Goal: Task Accomplishment & Management: Complete application form

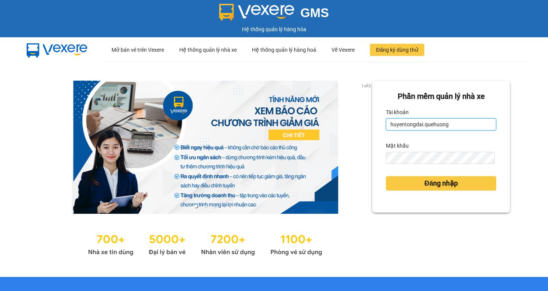
click at [447, 122] on input "huyentongdai.quehuong" at bounding box center [441, 124] width 110 height 12
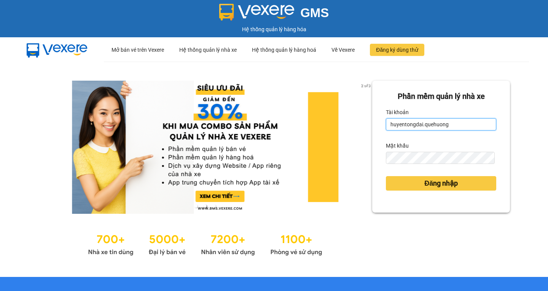
type input "phuongoanhkt.[GEOGRAPHIC_DATA]"
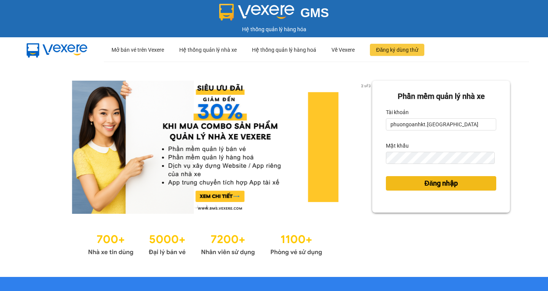
click at [429, 185] on span "Đăng nhập" at bounding box center [442, 183] width 34 height 11
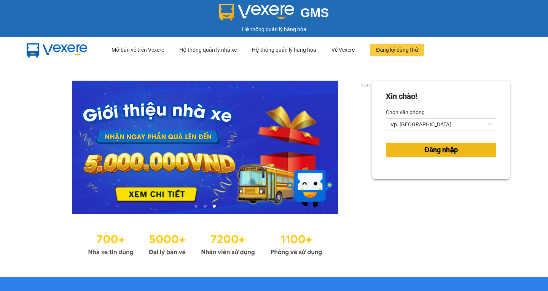
click at [450, 145] on span "Đăng nhập" at bounding box center [442, 150] width 34 height 11
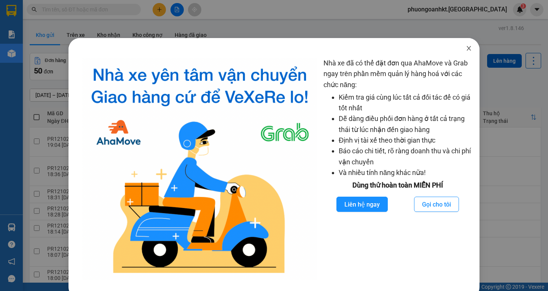
click at [465, 53] on span "Close" at bounding box center [468, 48] width 21 height 21
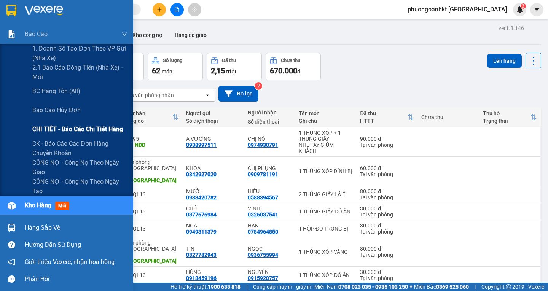
click at [60, 129] on span "CHI TIẾT - Báo cáo chi tiết hàng" at bounding box center [77, 130] width 91 height 10
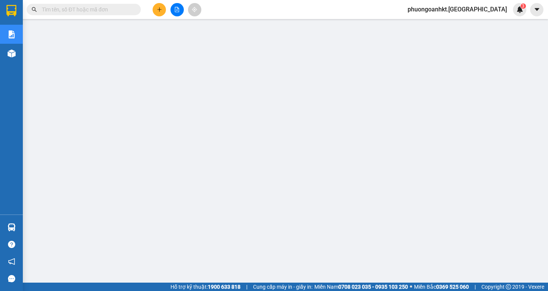
click at [99, 8] on input "text" at bounding box center [87, 9] width 90 height 8
paste input "PR1110250019"
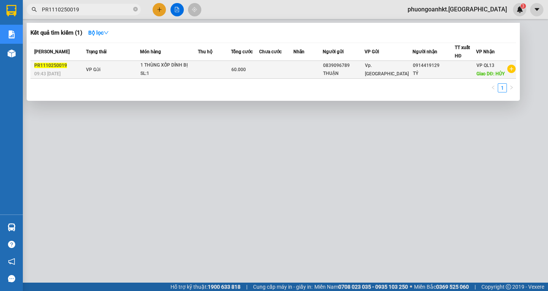
type input "PR1110250019"
click at [146, 69] on div "1 THÙNG XỐP DÍNH BỊ" at bounding box center [169, 65] width 57 height 8
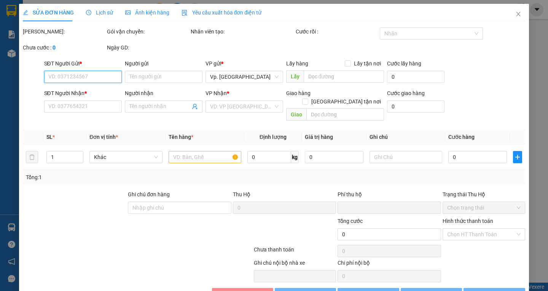
type input "0839096789"
type input "THUẬN"
type input "0914419129"
type input "TÝ"
type input "HỦY"
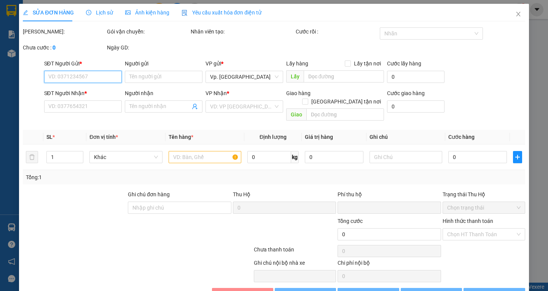
type input "0"
type input "60.000"
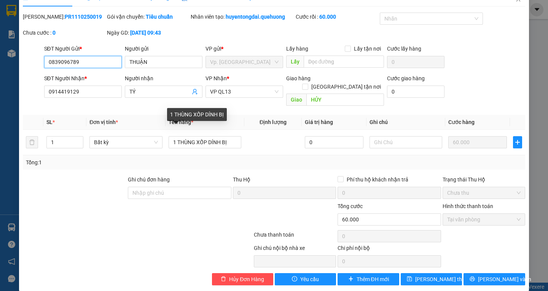
scroll to position [15, 0]
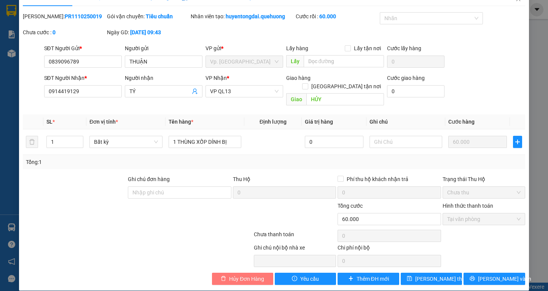
click at [247, 275] on span "Hủy Đơn Hàng" at bounding box center [246, 279] width 35 height 8
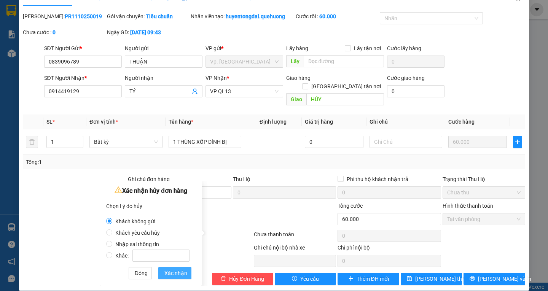
click at [180, 275] on span "Xác nhận" at bounding box center [175, 273] width 23 height 8
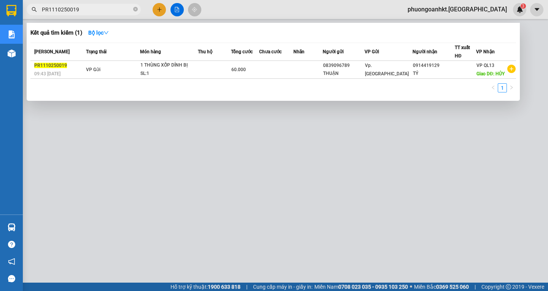
click at [88, 8] on input "PR1110250019" at bounding box center [87, 9] width 90 height 8
drag, startPoint x: 88, startPoint y: 8, endPoint x: 51, endPoint y: 8, distance: 36.9
click at [51, 8] on input "PR1110250019" at bounding box center [87, 9] width 90 height 8
paste input "QL131110250070"
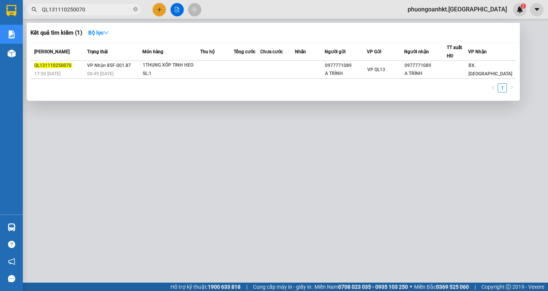
type input "QL131110250070"
click at [120, 70] on div "08:49 [DATE]" at bounding box center [114, 74] width 55 height 8
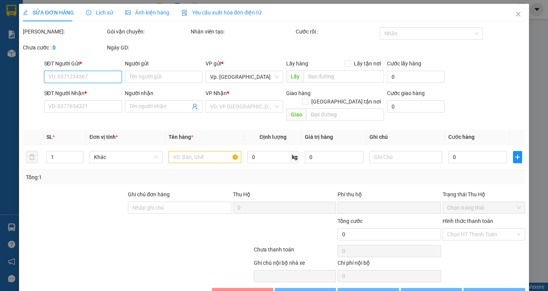
type input "0977771089"
type input "A TRÌNH"
type input "0977771089"
type input "A TRÌNH"
type input "0"
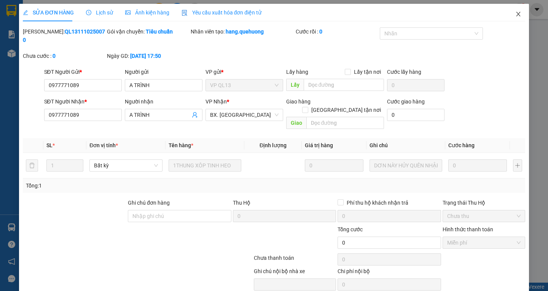
click at [516, 14] on icon "close" at bounding box center [519, 14] width 6 height 6
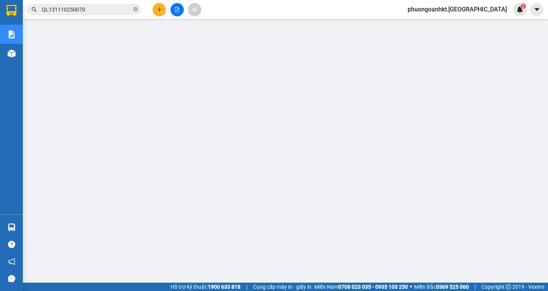
click at [102, 11] on input "QL131110250070" at bounding box center [87, 9] width 90 height 8
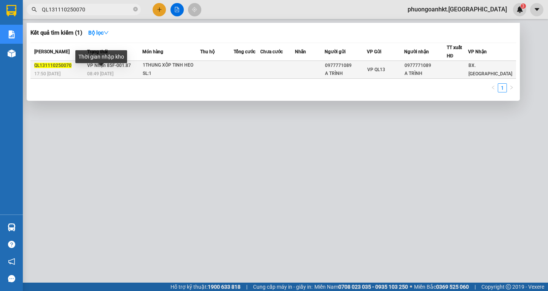
click at [110, 72] on span "08:49 [DATE]" at bounding box center [100, 73] width 26 height 5
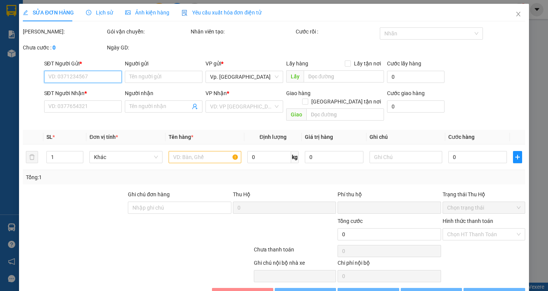
type input "0977771089"
type input "A TRÌNH"
type input "0977771089"
type input "A TRÌNH"
type input "0"
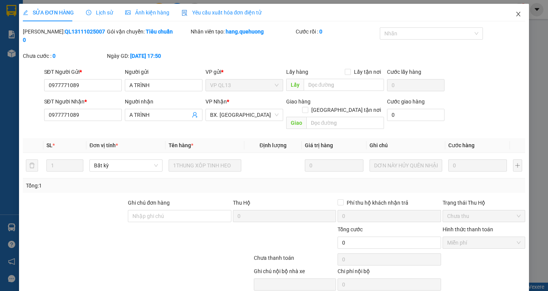
click at [517, 14] on span "Close" at bounding box center [518, 14] width 21 height 21
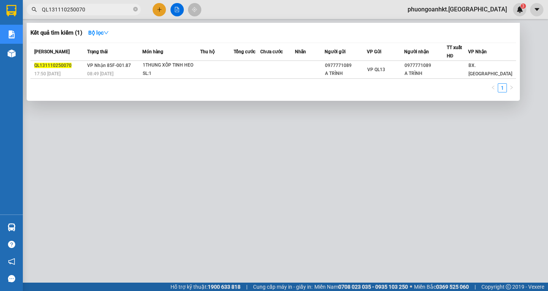
click at [111, 8] on input "QL131110250070" at bounding box center [87, 9] width 90 height 8
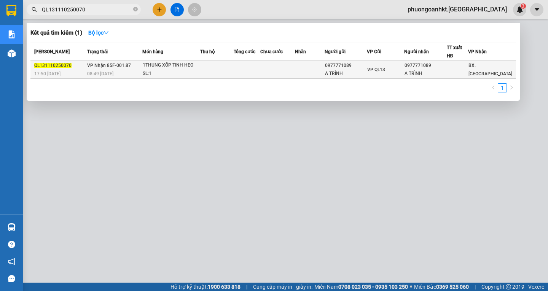
click at [122, 70] on div "08:49 [DATE]" at bounding box center [114, 74] width 55 height 8
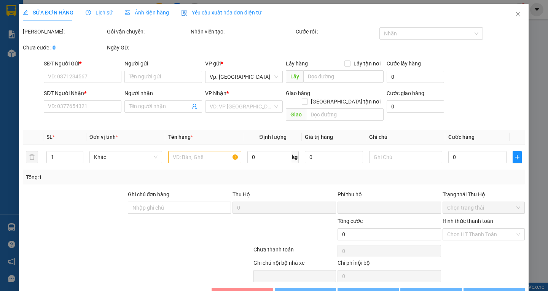
type input "0977771089"
type input "A TRÌNH"
type input "0977771089"
type input "A TRÌNH"
type input "0"
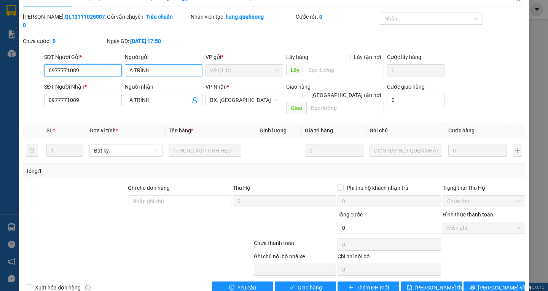
scroll to position [15, 0]
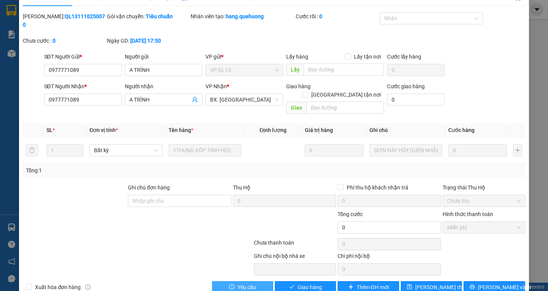
click at [234, 281] on button "Yêu cầu" at bounding box center [242, 287] width 61 height 12
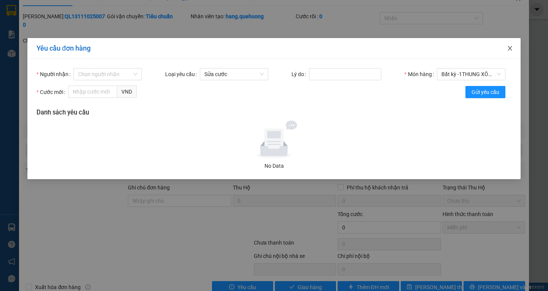
click at [511, 49] on icon "close" at bounding box center [510, 48] width 4 height 5
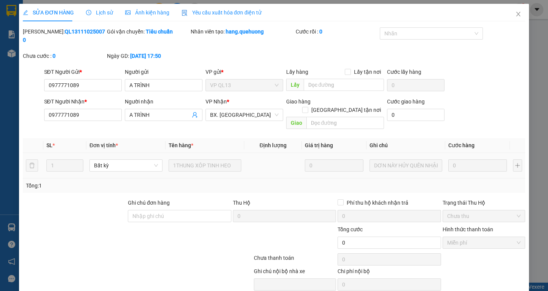
scroll to position [0, 0]
click at [104, 14] on span "Lịch sử" at bounding box center [99, 13] width 27 height 6
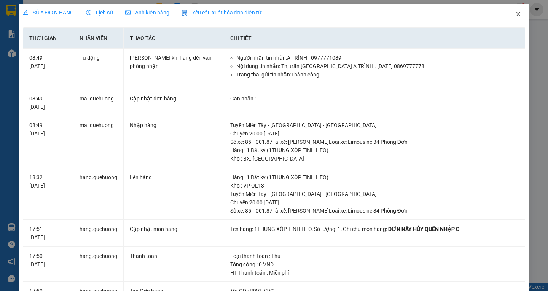
click at [512, 18] on span "Close" at bounding box center [518, 14] width 21 height 21
